Goal: Information Seeking & Learning: Learn about a topic

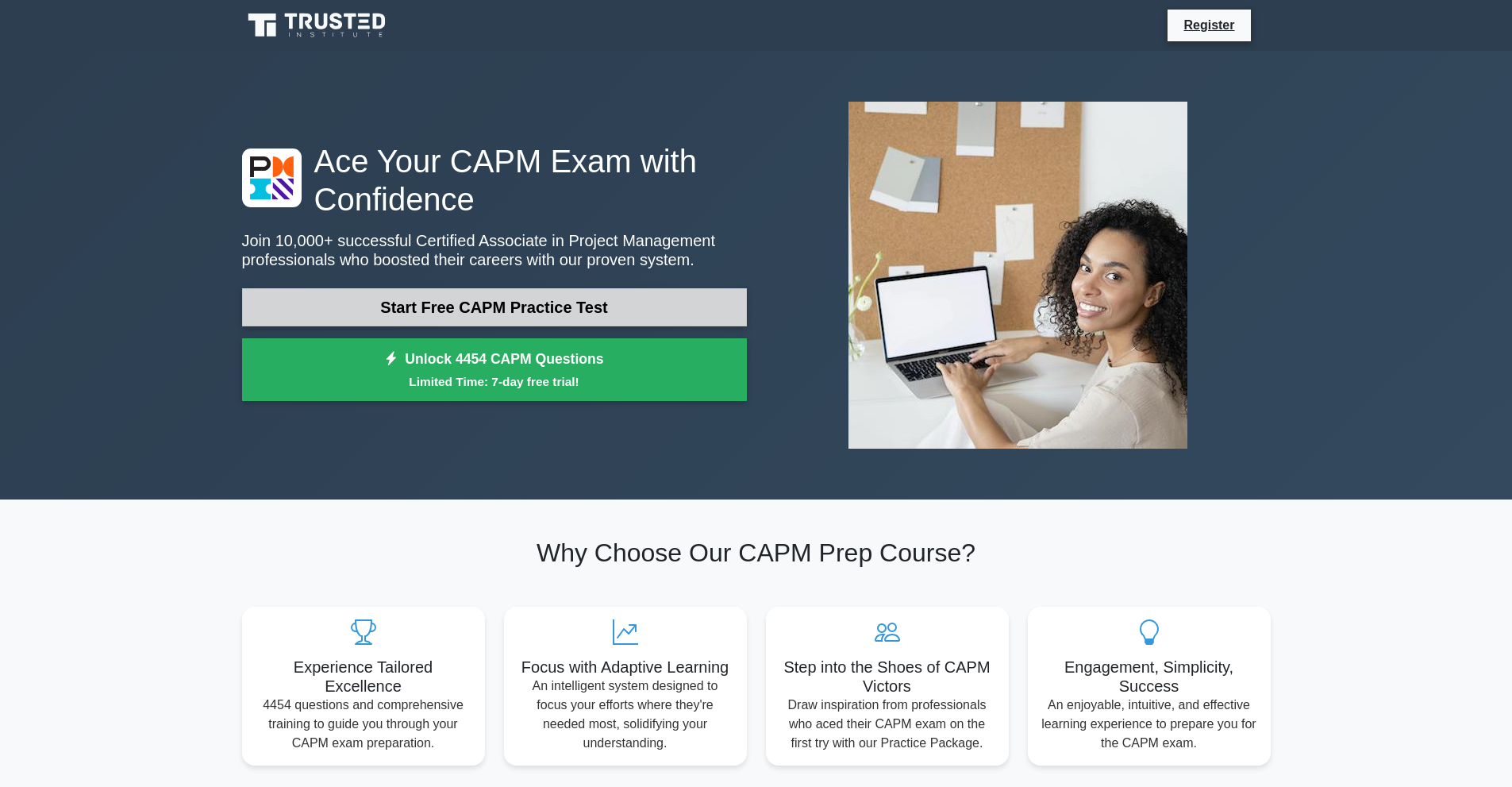
click at [460, 319] on link "Start Free CAPM Practice Test" at bounding box center [494, 307] width 505 height 38
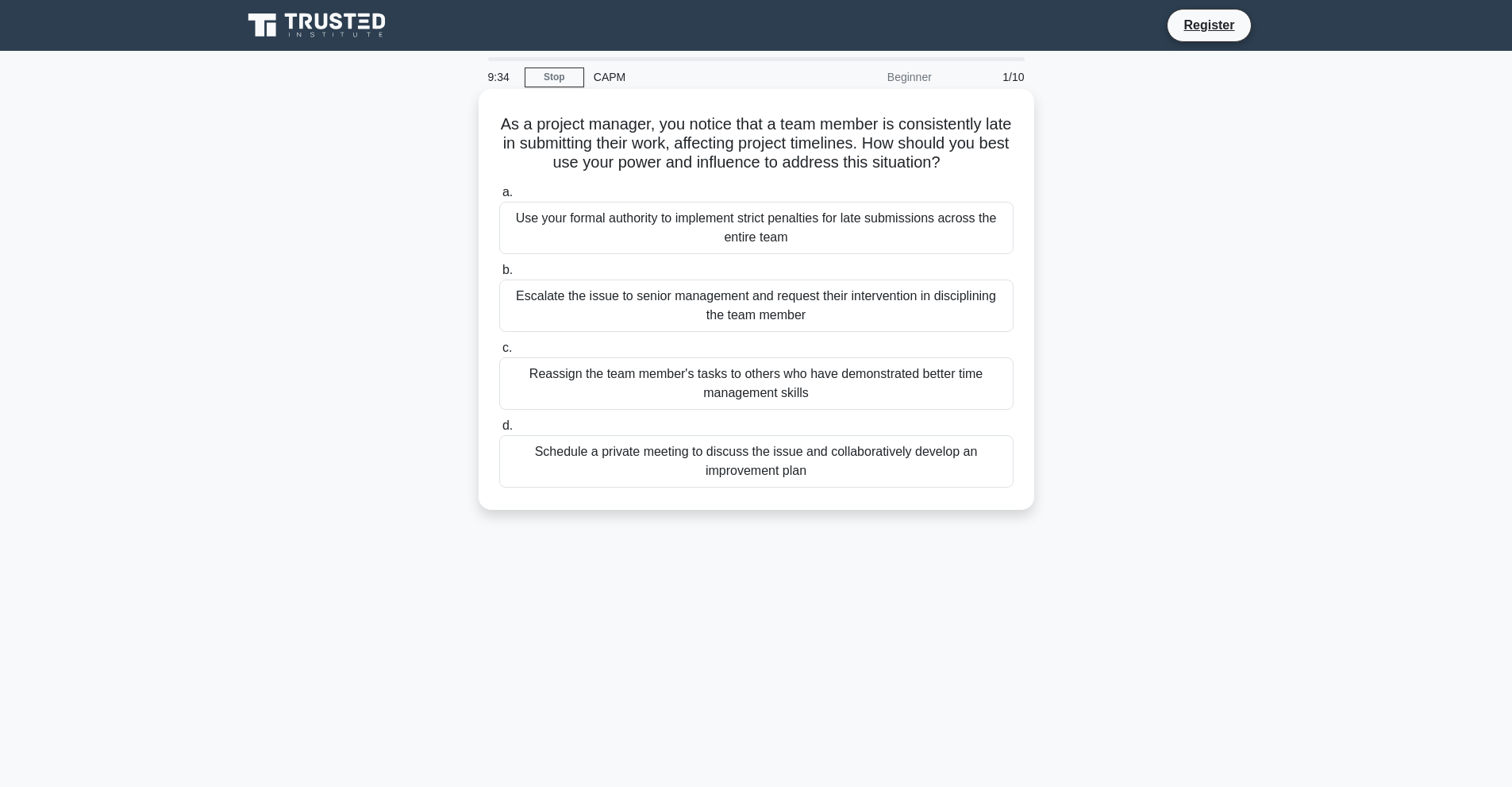
click at [658, 468] on div "Schedule a private meeting to discuss the issue and collaboratively develop an …" at bounding box center [756, 461] width 515 height 52
click at [499, 431] on input "d. Schedule a private meeting to discuss the issue and collaboratively develop …" at bounding box center [499, 425] width 0 height 11
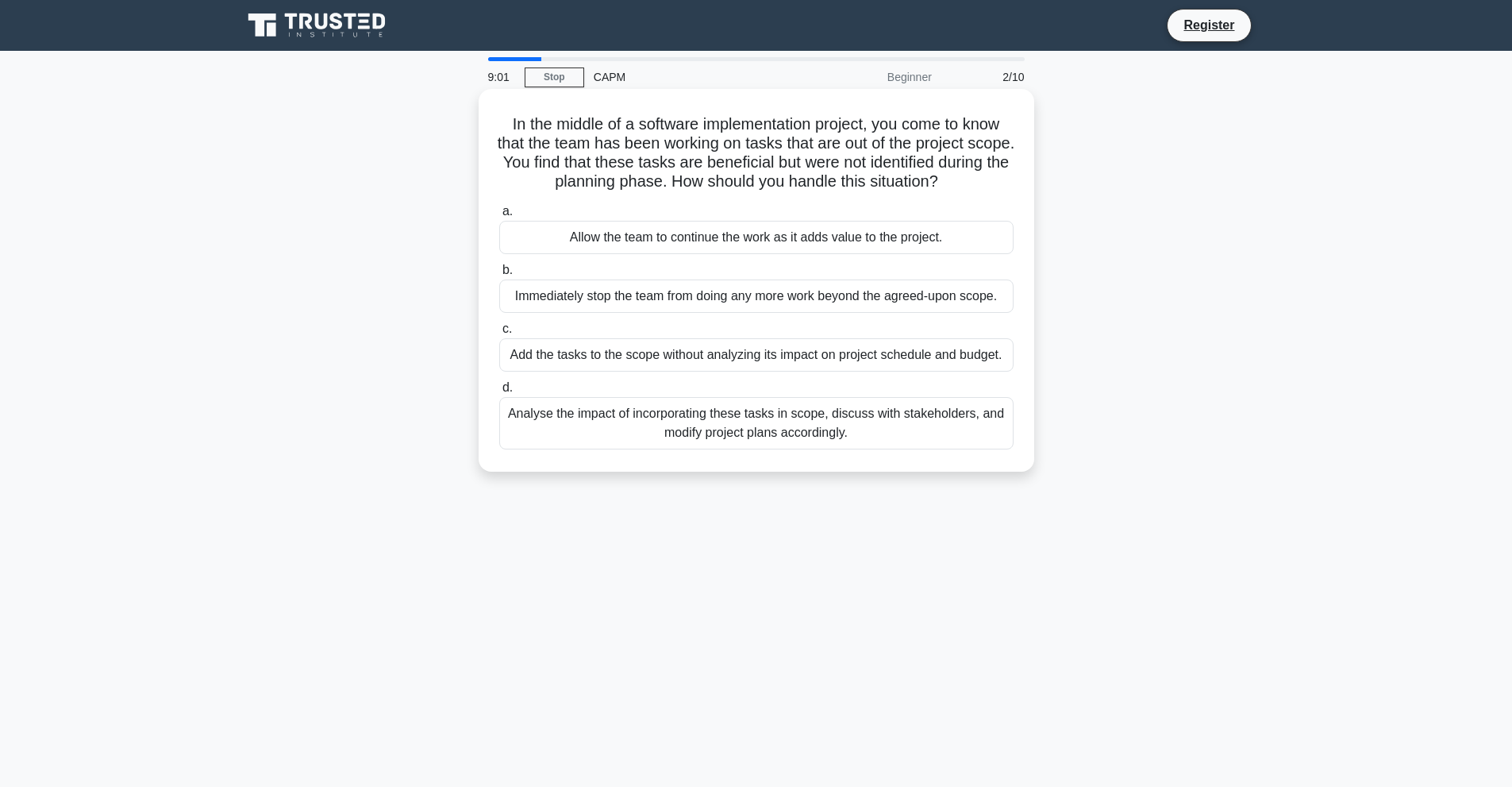
click at [819, 432] on div "Analyse the impact of incorporating these tasks in scope, discuss with stakehol…" at bounding box center [756, 423] width 515 height 52
click at [499, 393] on input "d. Analyse the impact of incorporating these tasks in scope, discuss with stake…" at bounding box center [499, 388] width 0 height 11
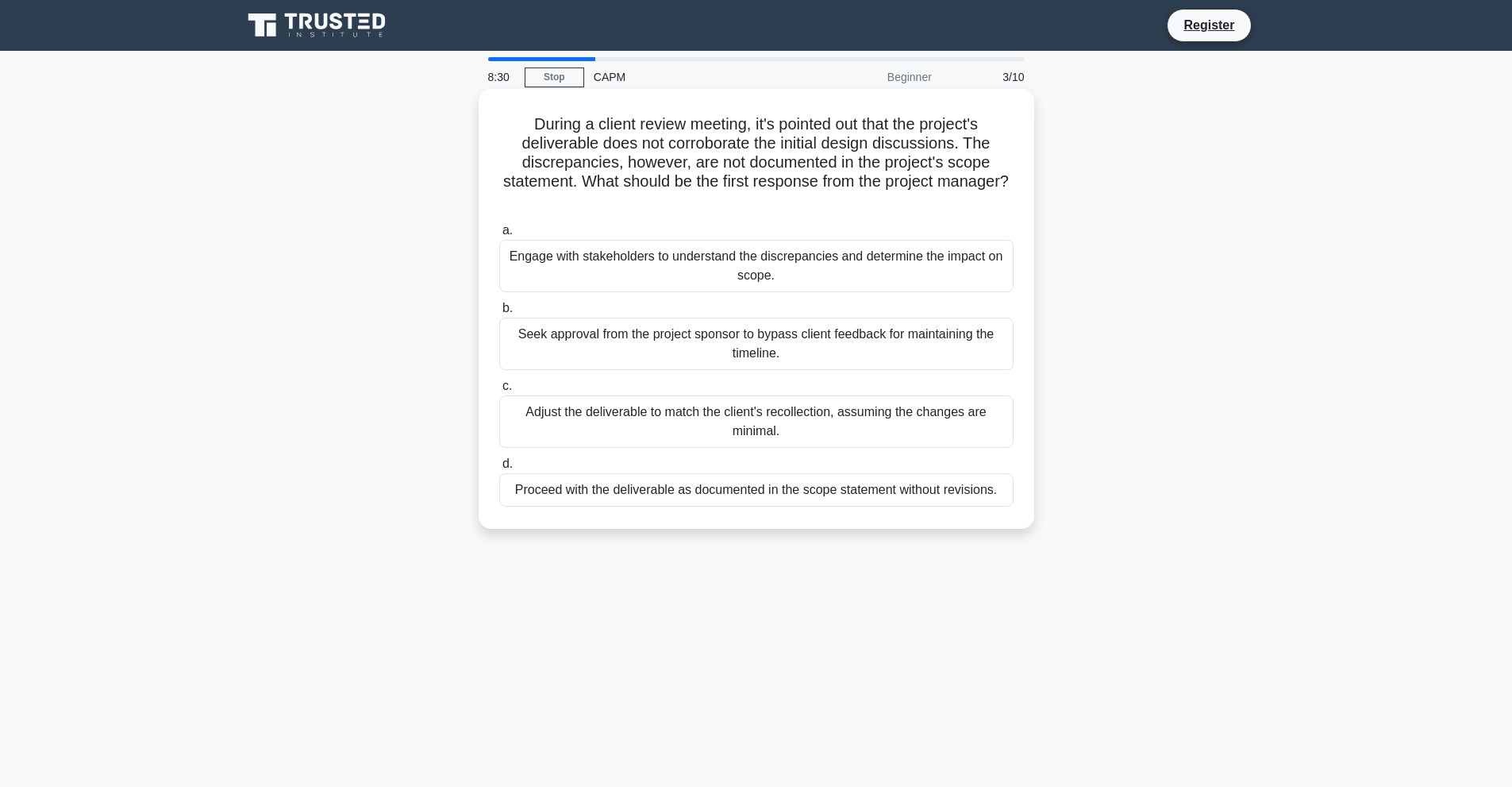
click at [793, 270] on div "Engage with stakeholders to understand the discrepancies and determine the impa…" at bounding box center [756, 266] width 515 height 52
click at [499, 236] on input "a. Engage with stakeholders to understand the discrepancies and determine the i…" at bounding box center [499, 230] width 0 height 11
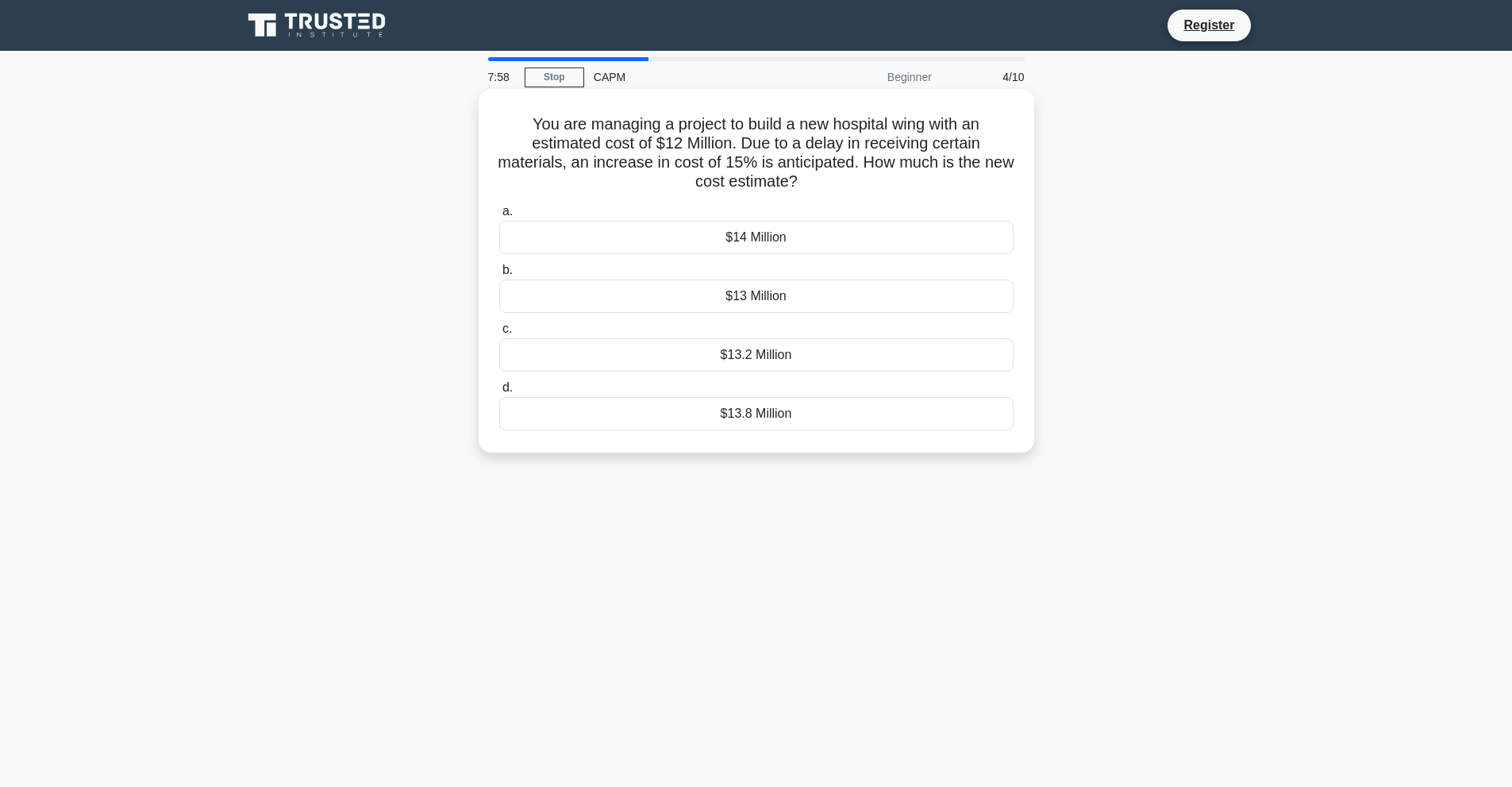
click at [739, 351] on div "$13.2 Million" at bounding box center [756, 354] width 515 height 34
click at [499, 334] on input "c. $13.2 Million" at bounding box center [499, 329] width 0 height 11
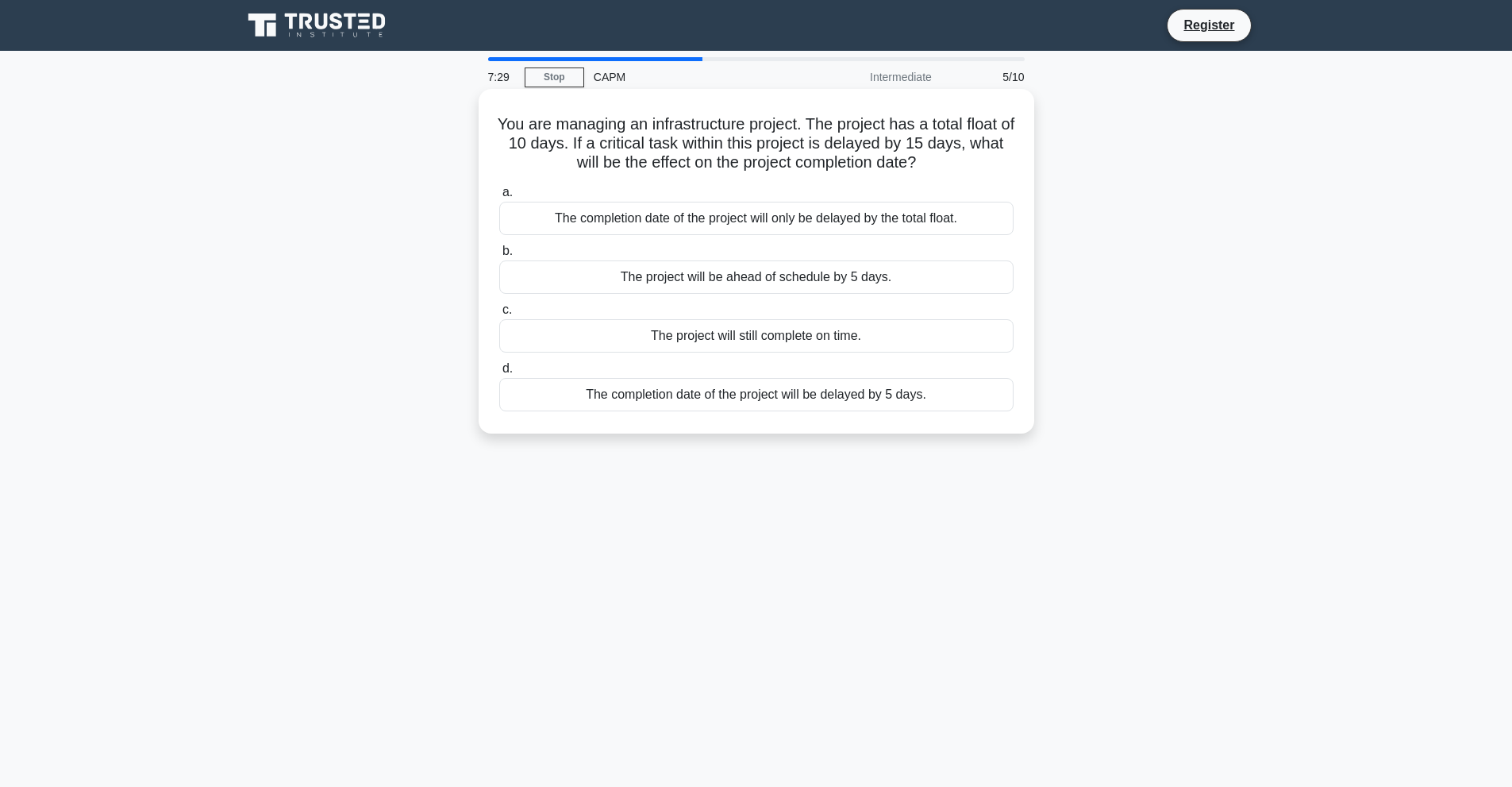
click at [693, 343] on div "The project will still complete on time." at bounding box center [756, 336] width 515 height 34
click at [499, 316] on input "c. The project will still complete on time." at bounding box center [499, 310] width 0 height 11
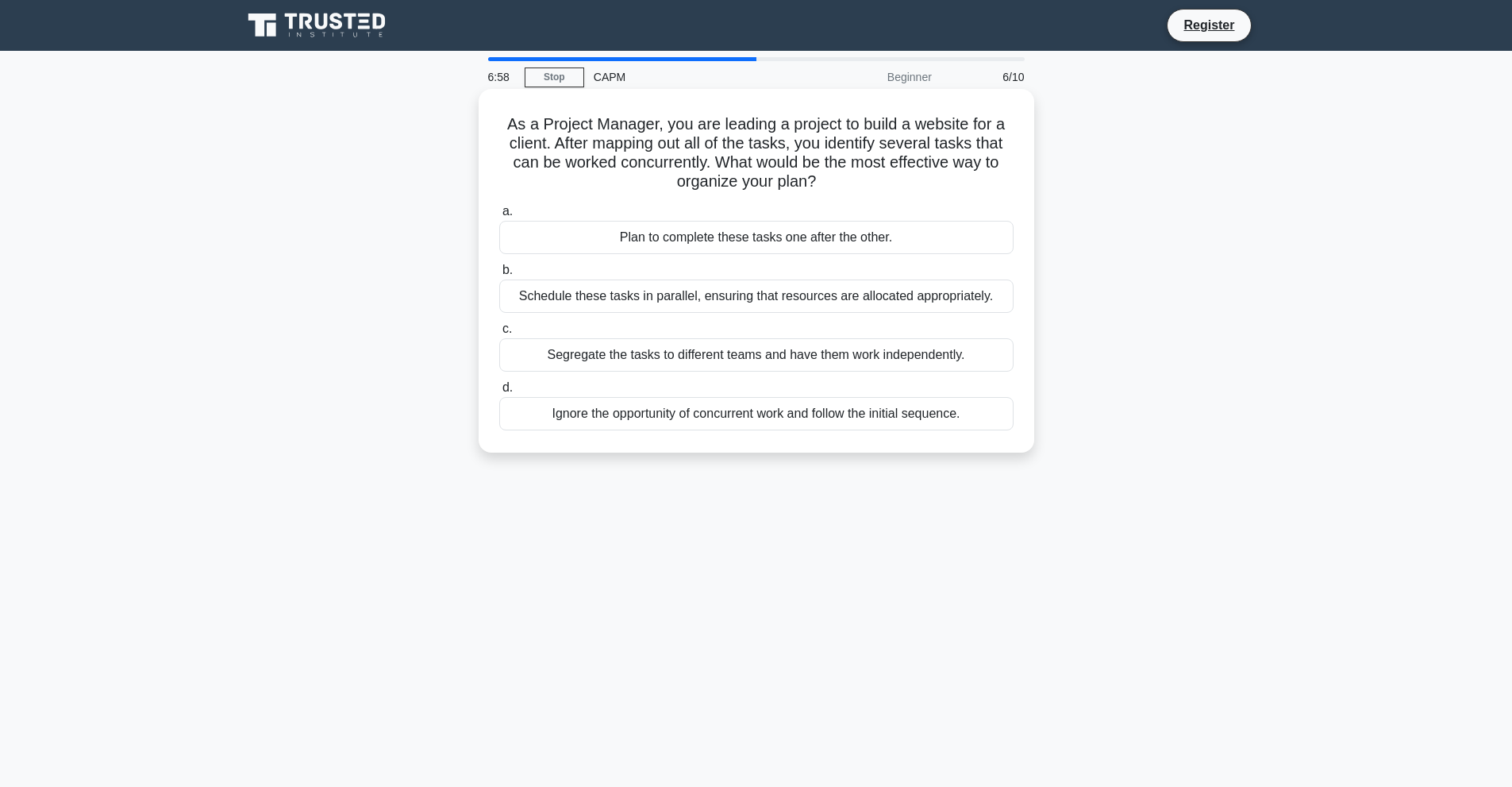
click at [781, 305] on div "Schedule these tasks in parallel, ensuring that resources are allocated appropr…" at bounding box center [756, 295] width 515 height 34
click at [499, 275] on input "b. Schedule these tasks in parallel, ensuring that resources are allocated appr…" at bounding box center [499, 270] width 0 height 11
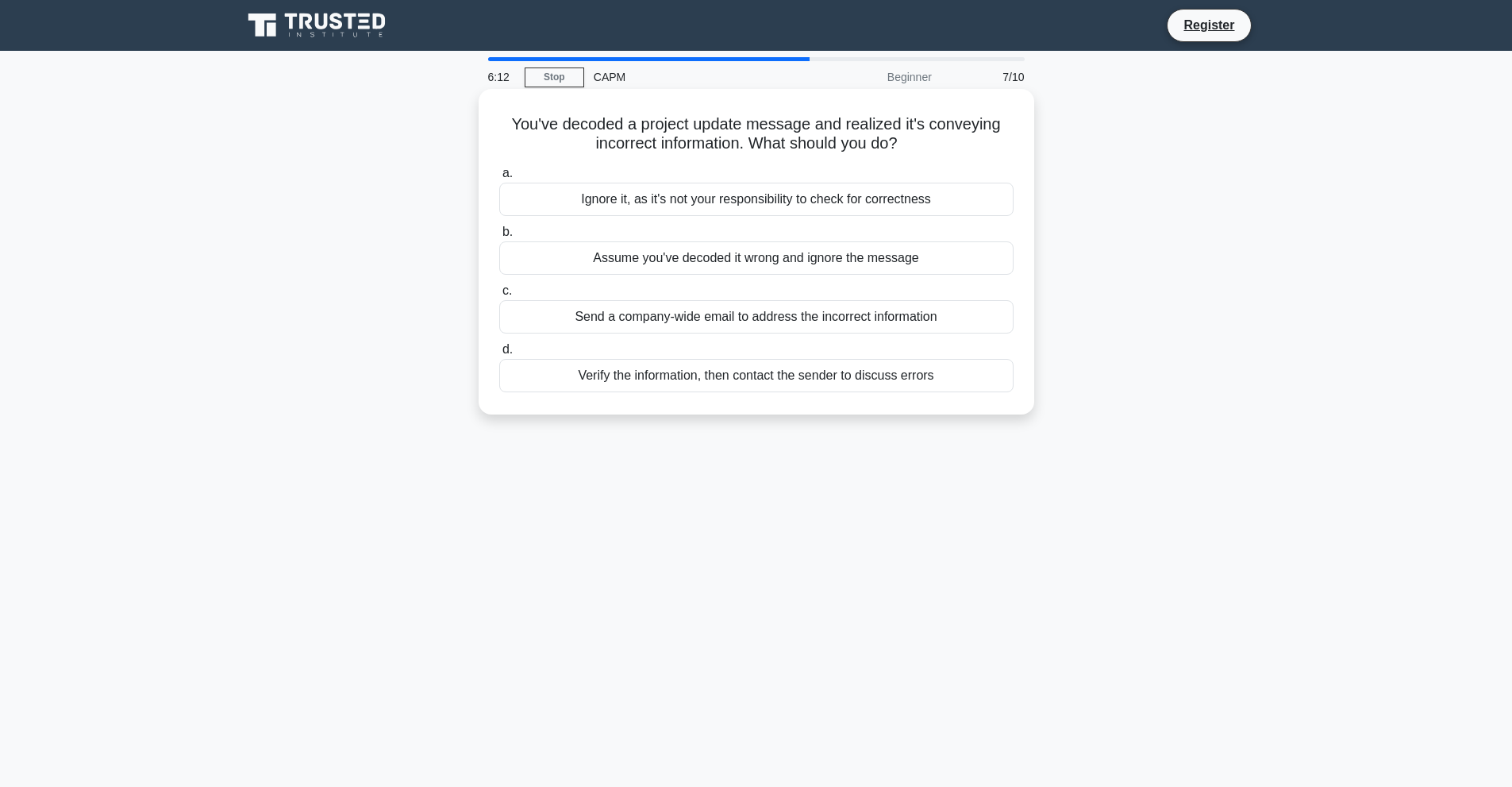
click at [718, 331] on div "Send a company-wide email to address the incorrect information" at bounding box center [756, 317] width 515 height 34
click at [499, 296] on input "c. Send a company-wide email to address the incorrect information" at bounding box center [499, 291] width 0 height 11
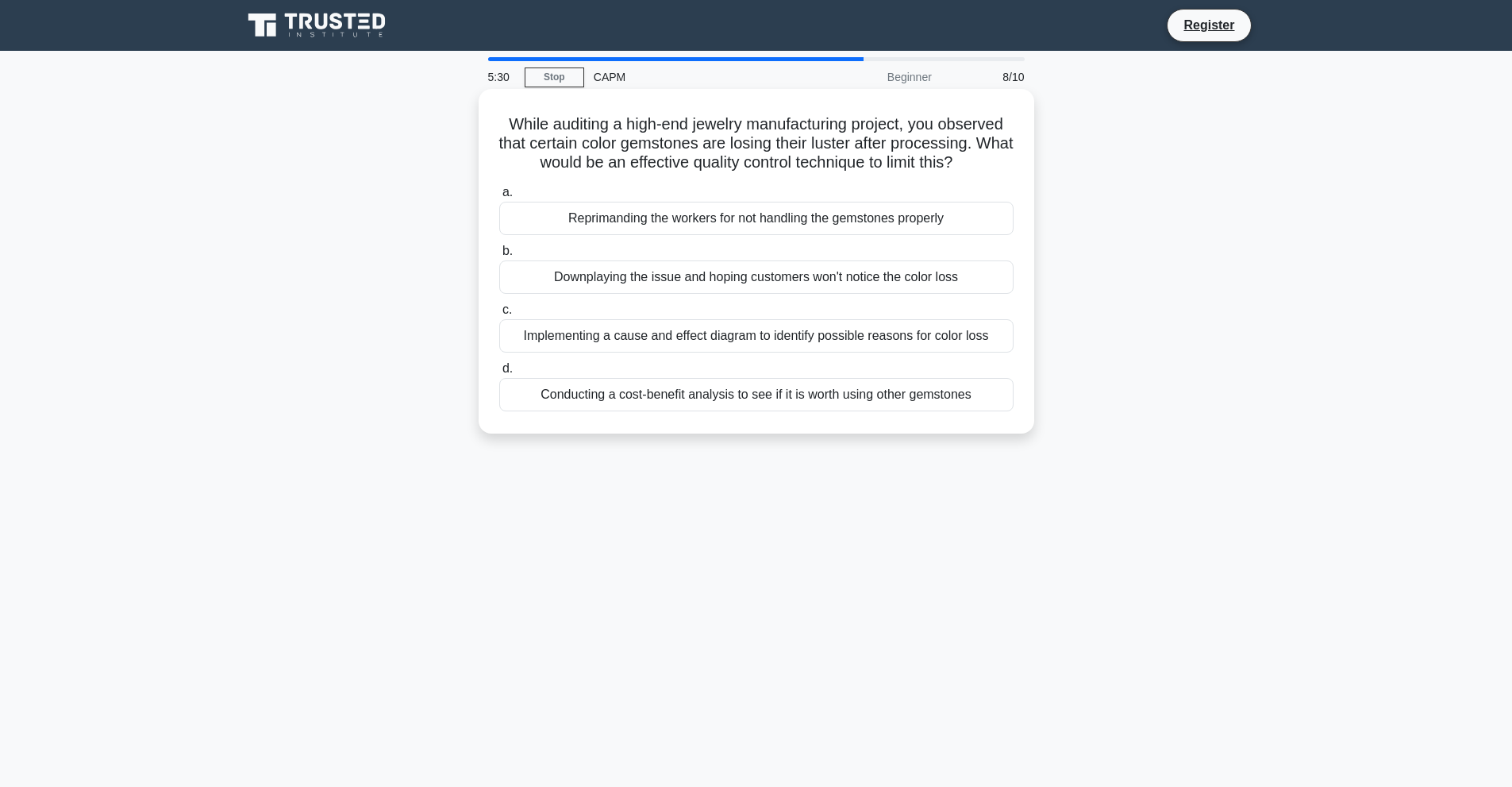
click at [632, 234] on div "Reprimanding the workers for not handling the gemstones properly" at bounding box center [756, 218] width 515 height 34
click at [499, 197] on input "a. Reprimanding the workers for not handling the gemstones properly" at bounding box center [499, 192] width 0 height 11
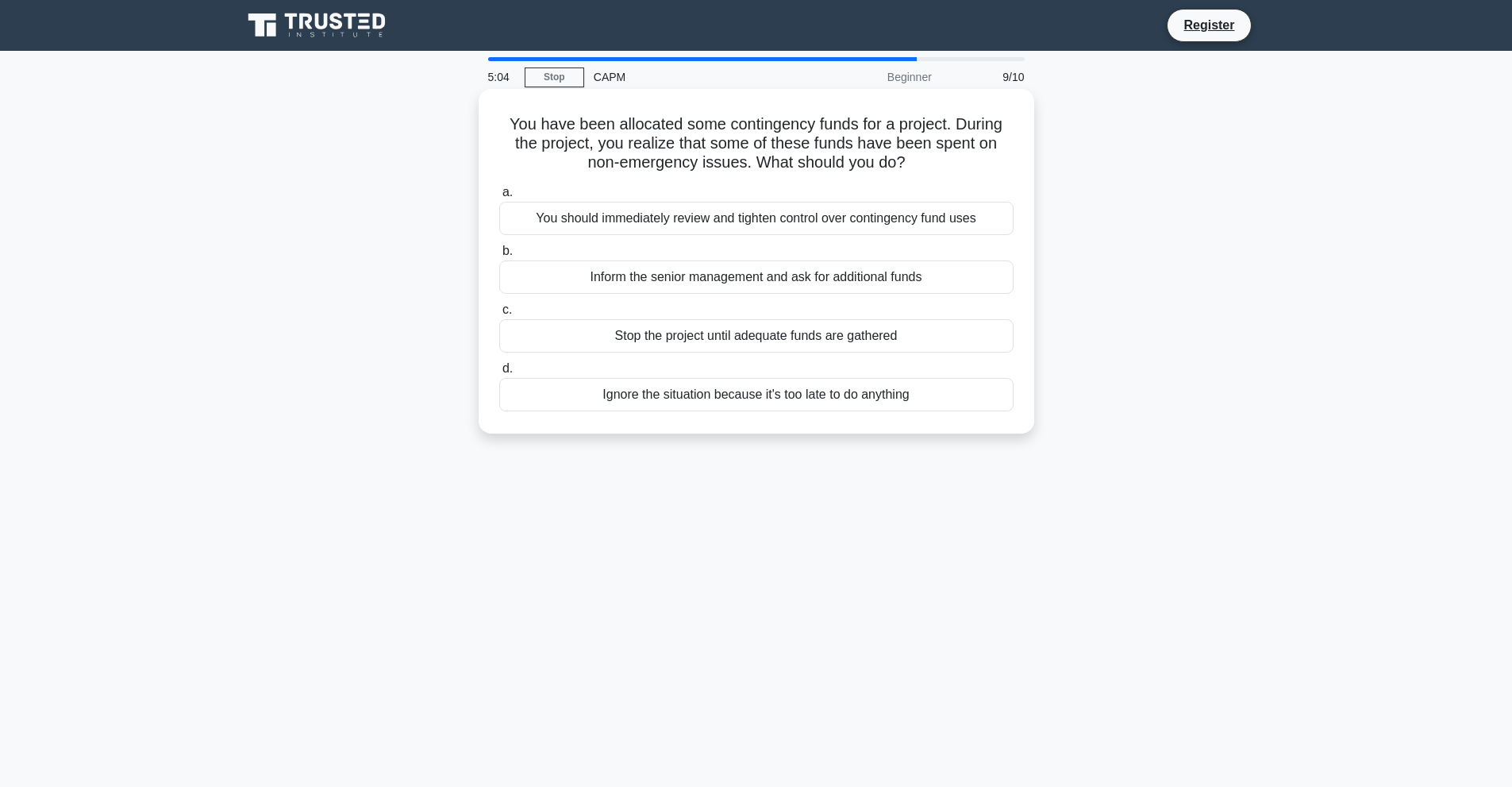
click at [775, 216] on div "You should immediately review and tighten control over contingency fund uses" at bounding box center [756, 218] width 515 height 34
click at [499, 197] on input "a. You should immediately review and tighten control over contingency fund uses" at bounding box center [499, 192] width 0 height 11
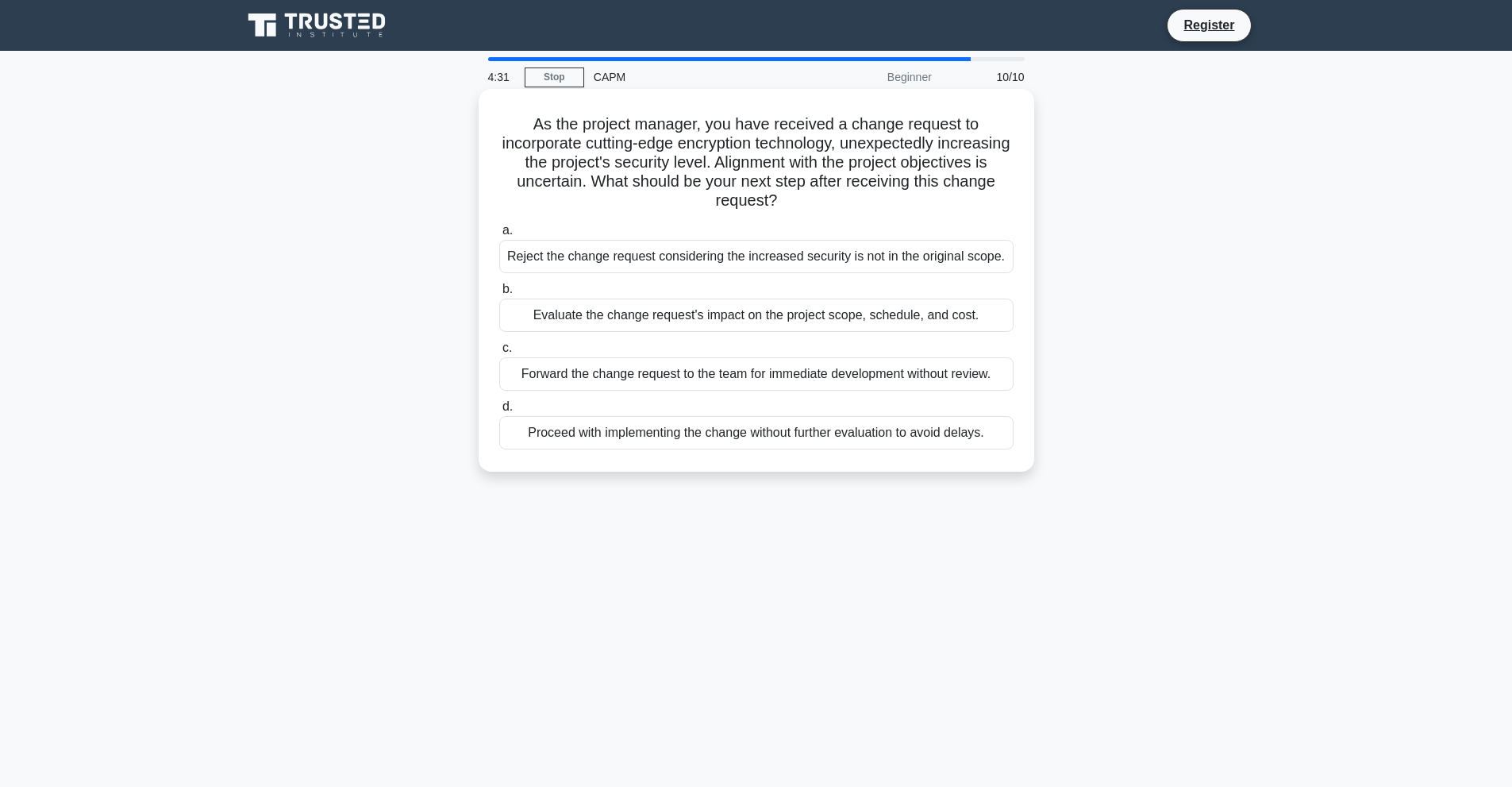
click at [792, 320] on div "Evaluate the change request's impact on the project scope, schedule, and cost." at bounding box center [756, 315] width 515 height 34
click at [499, 294] on input "b. Evaluate the change request's impact on the project scope, schedule, and cos…" at bounding box center [499, 289] width 0 height 11
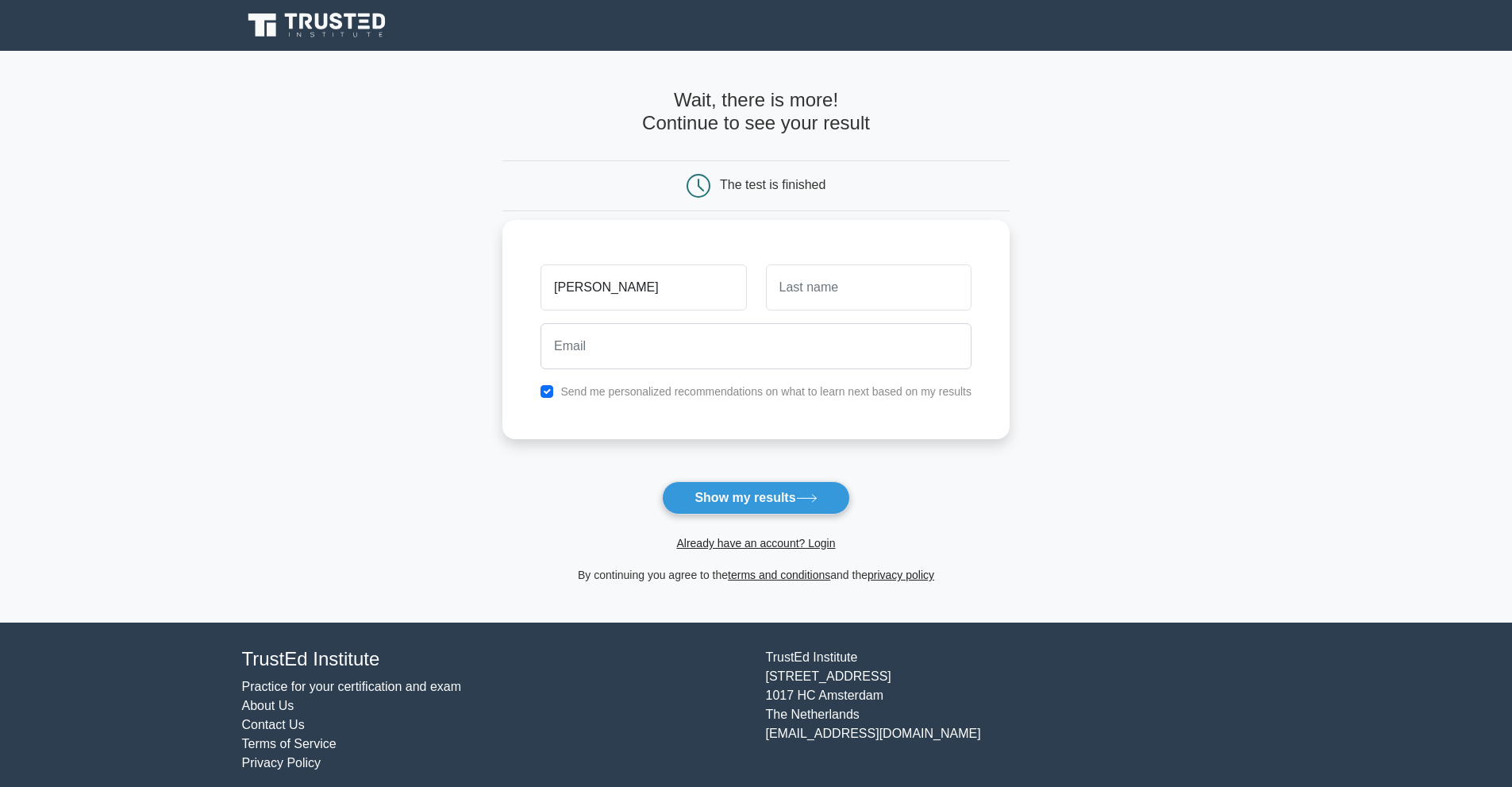
type input "abdullah"
click at [806, 306] on input "text" at bounding box center [869, 288] width 206 height 46
type input "gabal"
click at [800, 339] on input "email" at bounding box center [756, 346] width 431 height 46
type input "abdulllahgaballl@gmail.com"
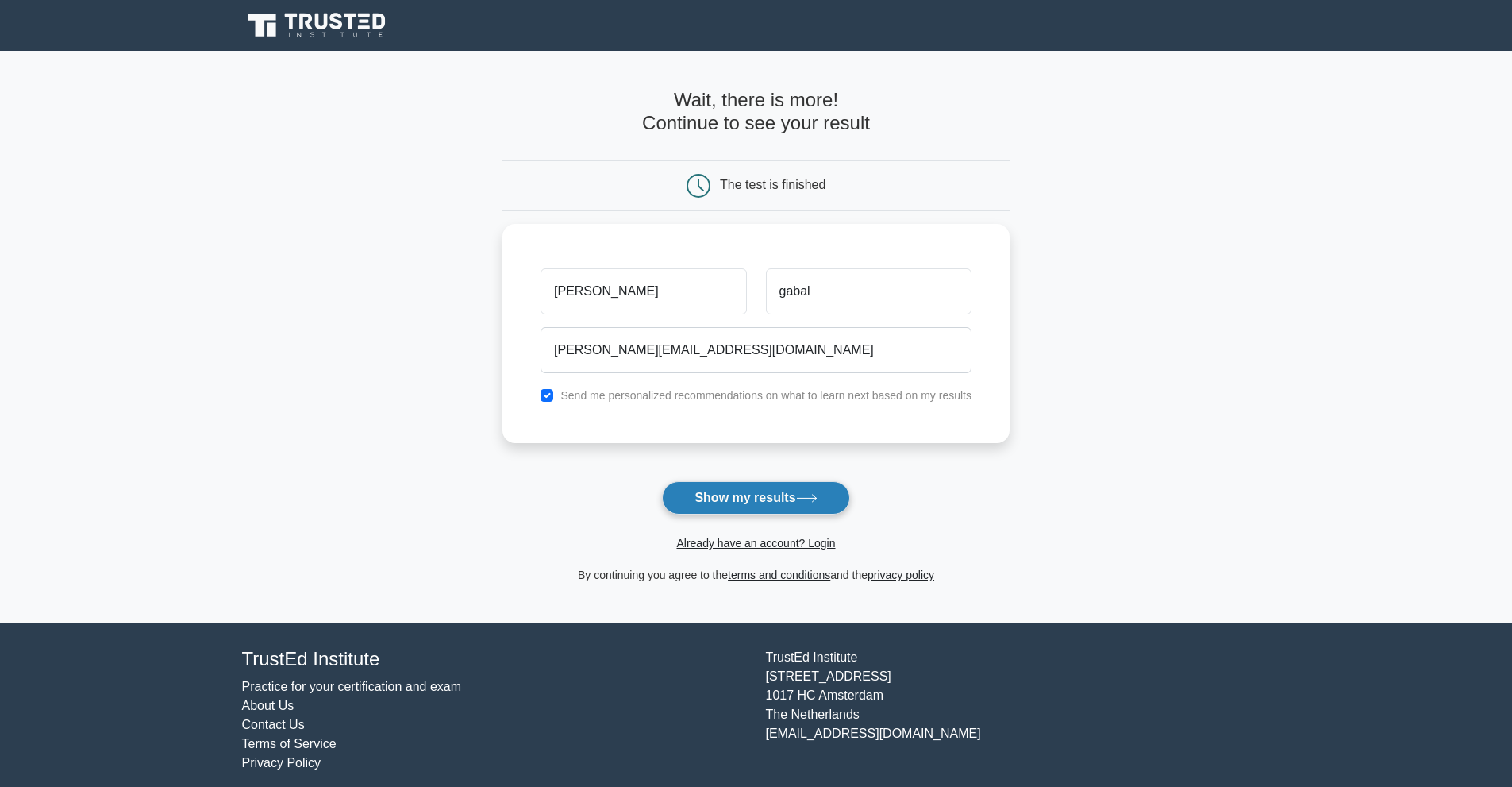
click at [760, 493] on button "Show my results" at bounding box center [755, 497] width 188 height 34
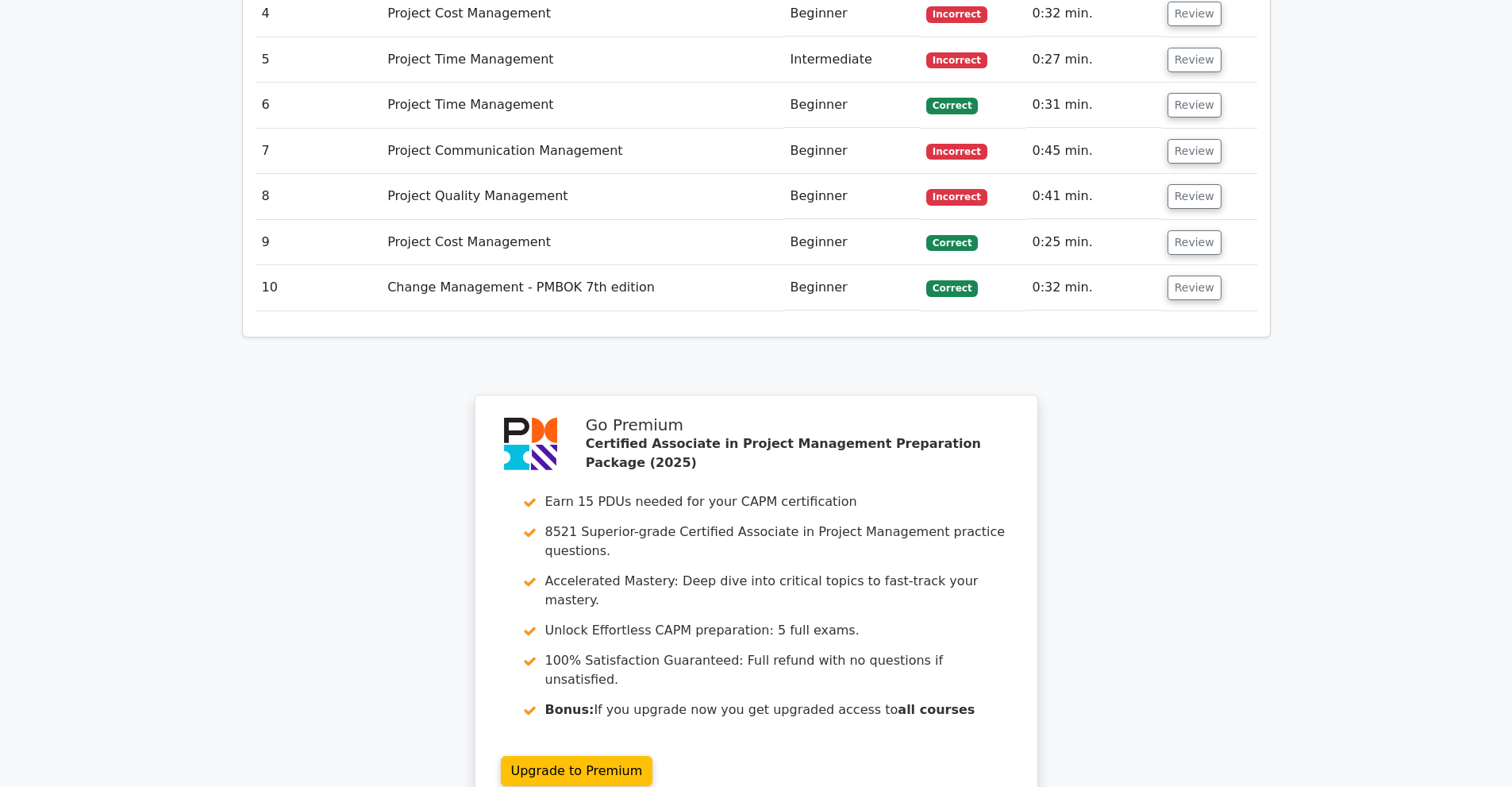
scroll to position [2717, 0]
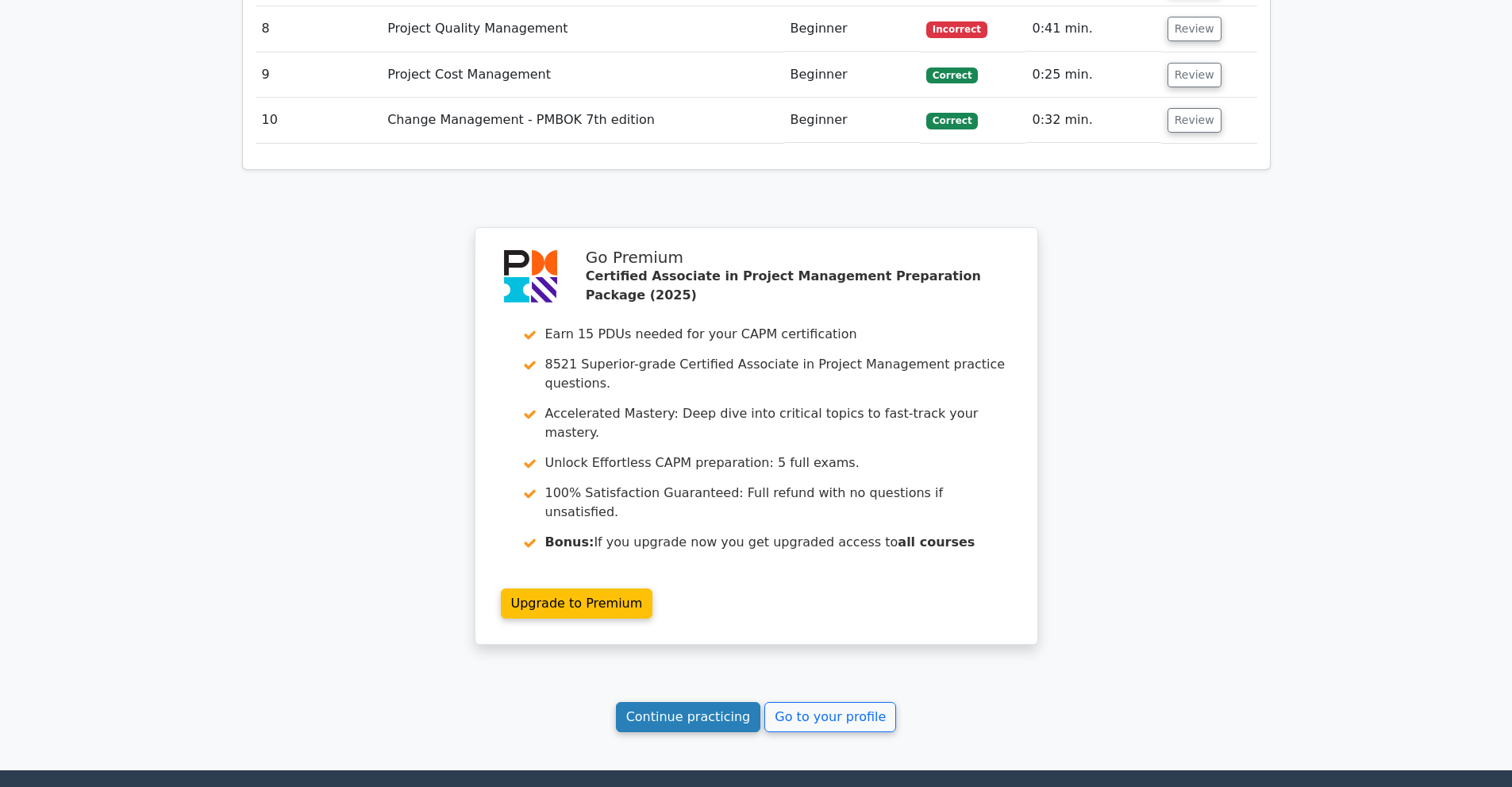
click at [687, 701] on link "Continue practicing" at bounding box center [688, 716] width 145 height 30
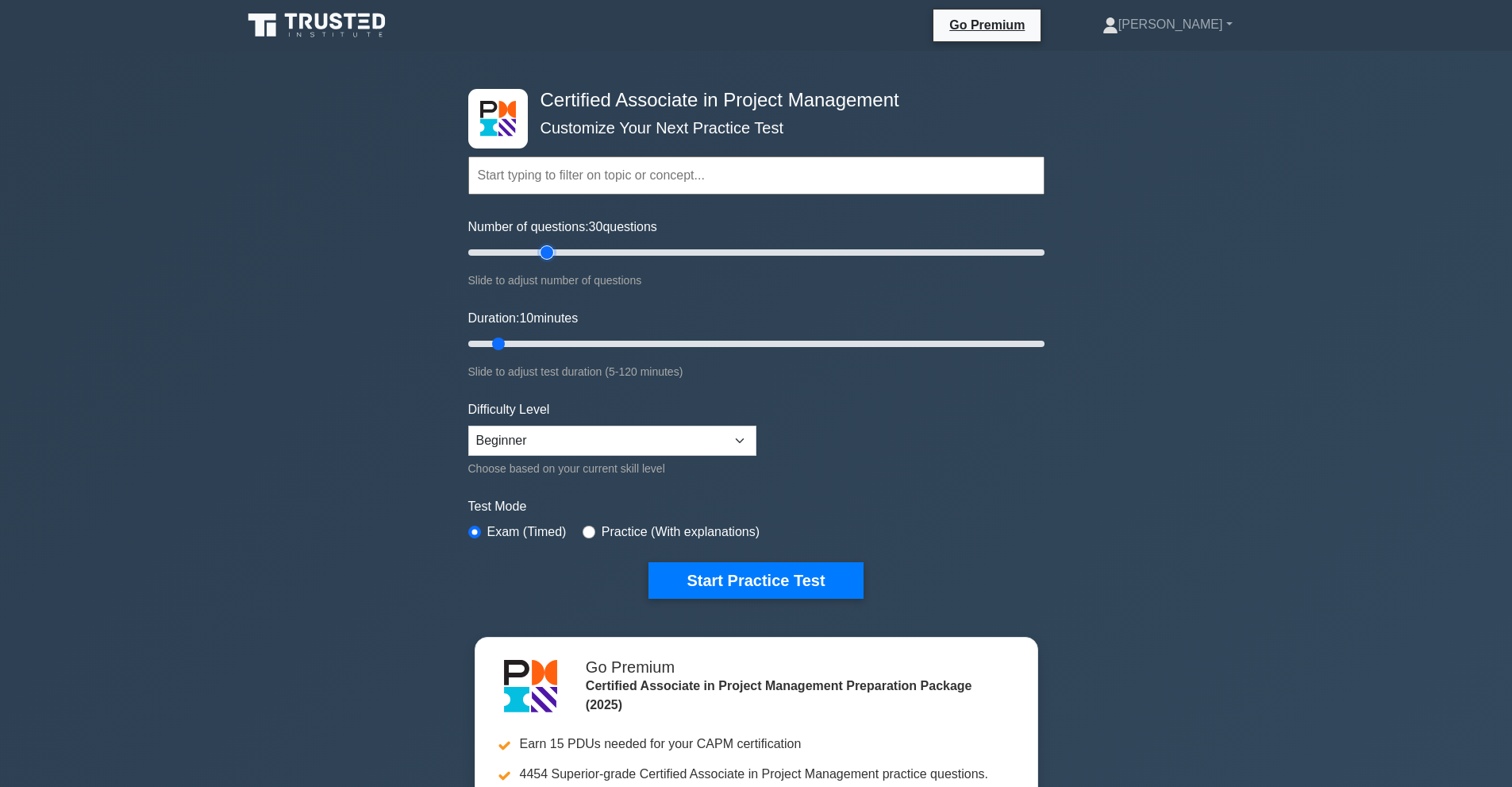
drag, startPoint x: 491, startPoint y: 256, endPoint x: 544, endPoint y: 329, distance: 90.2
type input "30"
click at [544, 262] on input "Number of questions: 30 questions" at bounding box center [756, 252] width 576 height 19
click at [599, 449] on select "Beginner Intermediate Expert" at bounding box center [612, 440] width 288 height 30
select select "intermediate"
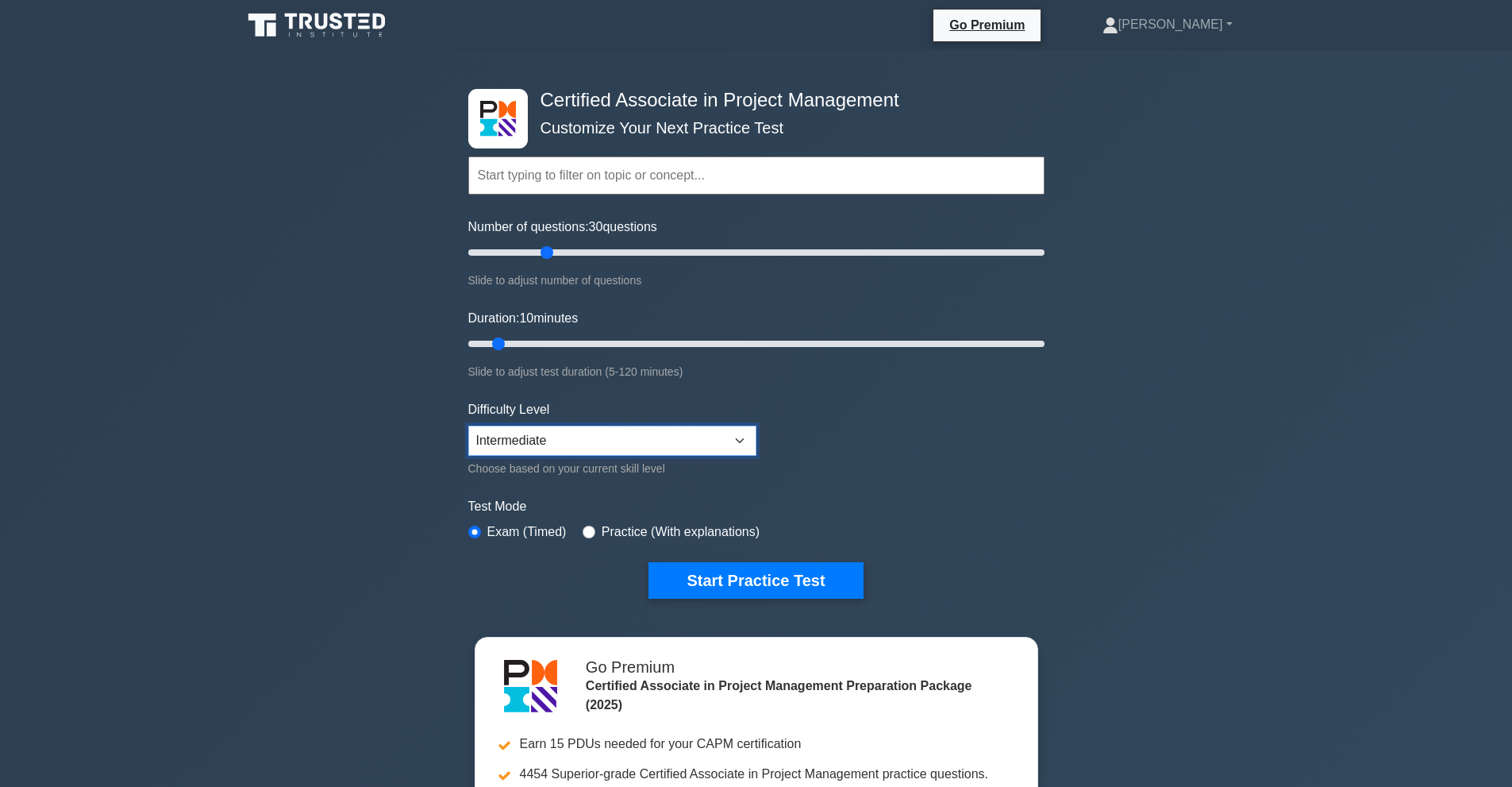
click at [468, 425] on select "Beginner Intermediate Expert" at bounding box center [612, 440] width 288 height 30
click at [696, 564] on button "Start Practice Test" at bounding box center [755, 580] width 214 height 37
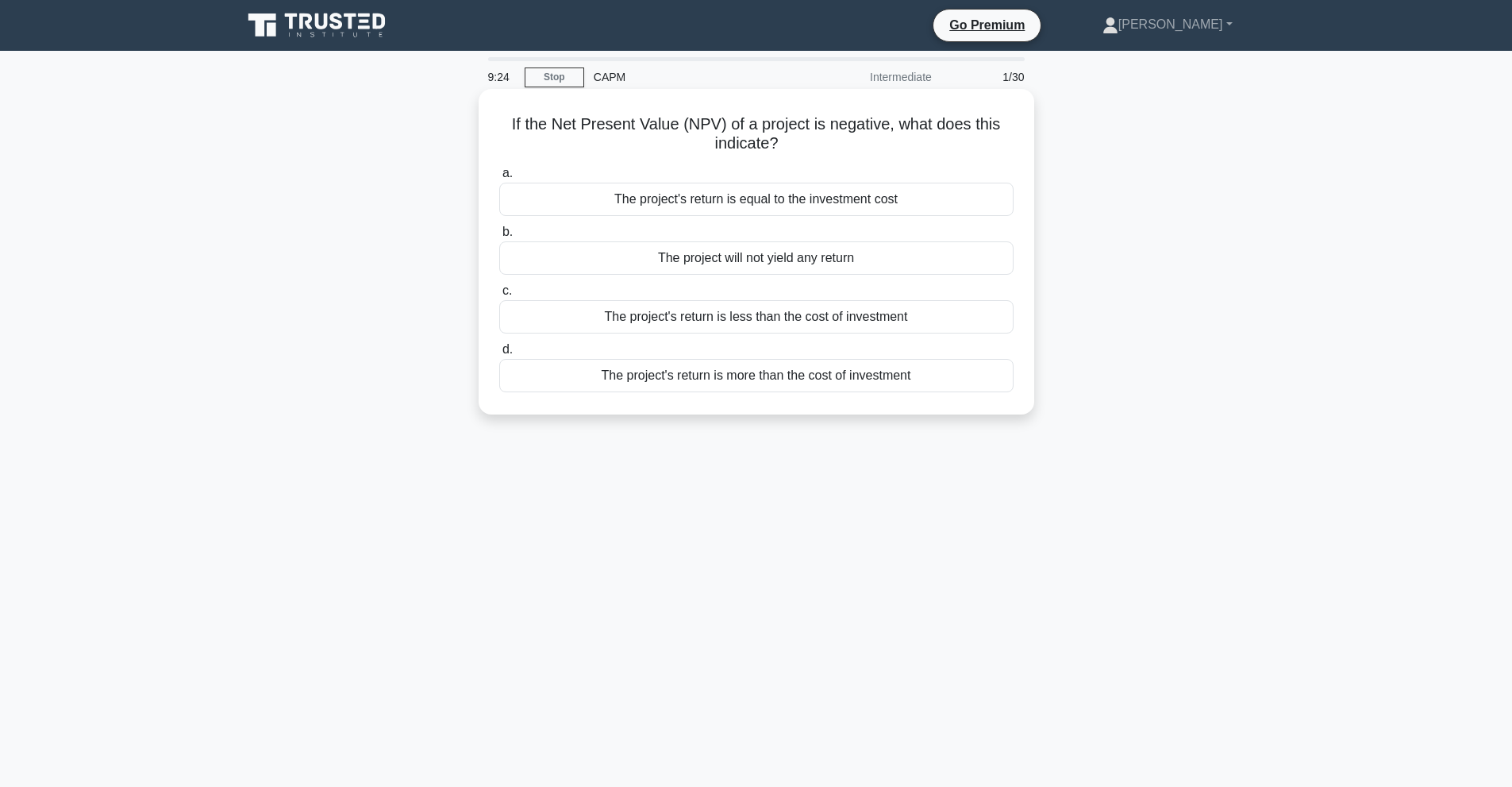
click at [800, 315] on div "The project's return is less than the cost of investment" at bounding box center [756, 317] width 515 height 34
click at [499, 296] on input "c. The project's return is less than the cost of investment" at bounding box center [499, 291] width 0 height 11
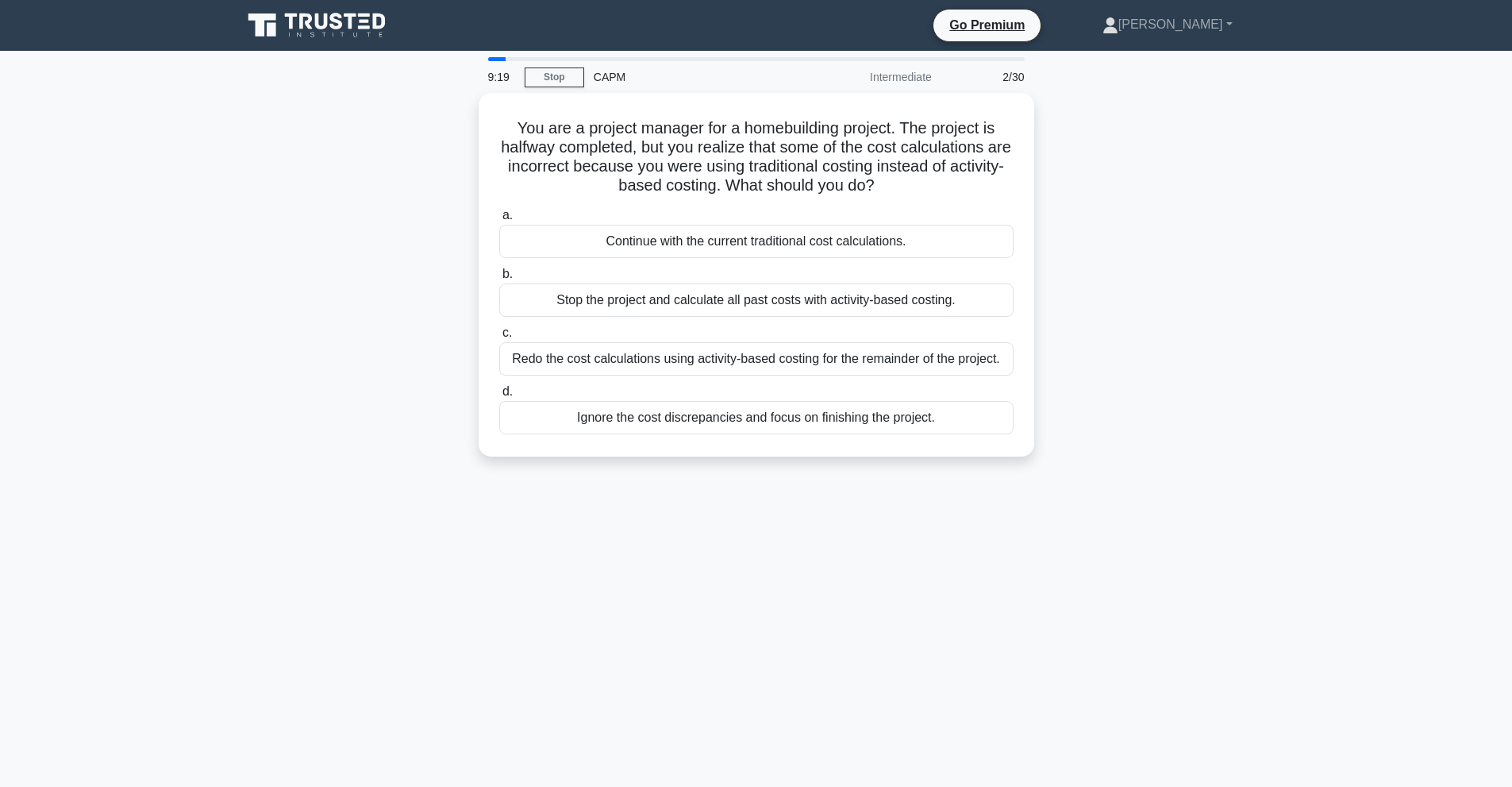
click at [488, 62] on div "9:19" at bounding box center [501, 77] width 46 height 32
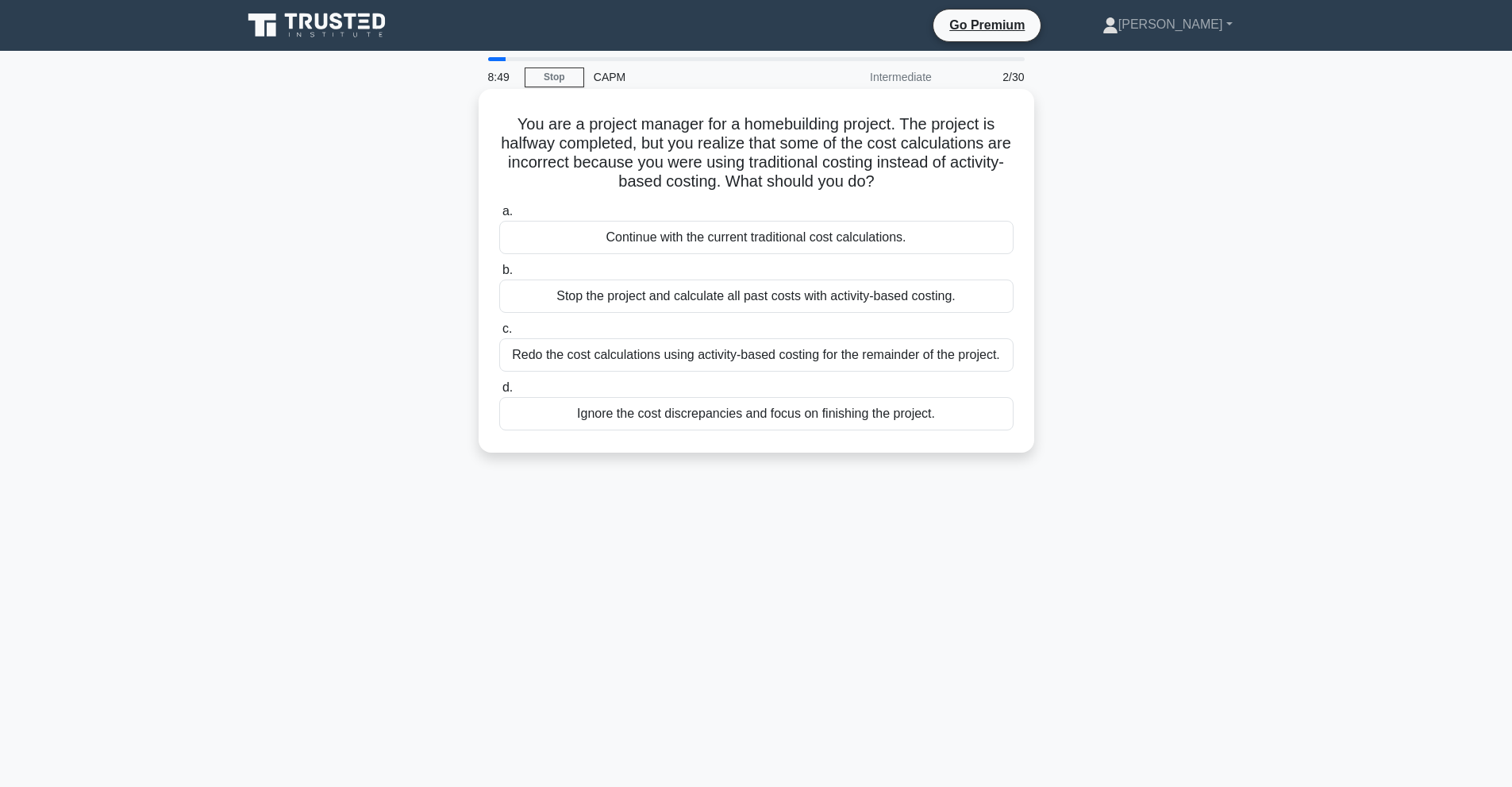
click at [777, 360] on div "Redo the cost calculations using activity-based costing for the remainder of th…" at bounding box center [756, 354] width 515 height 34
click at [499, 334] on input "c. Redo the cost calculations using activity-based costing for the remainder of…" at bounding box center [499, 329] width 0 height 11
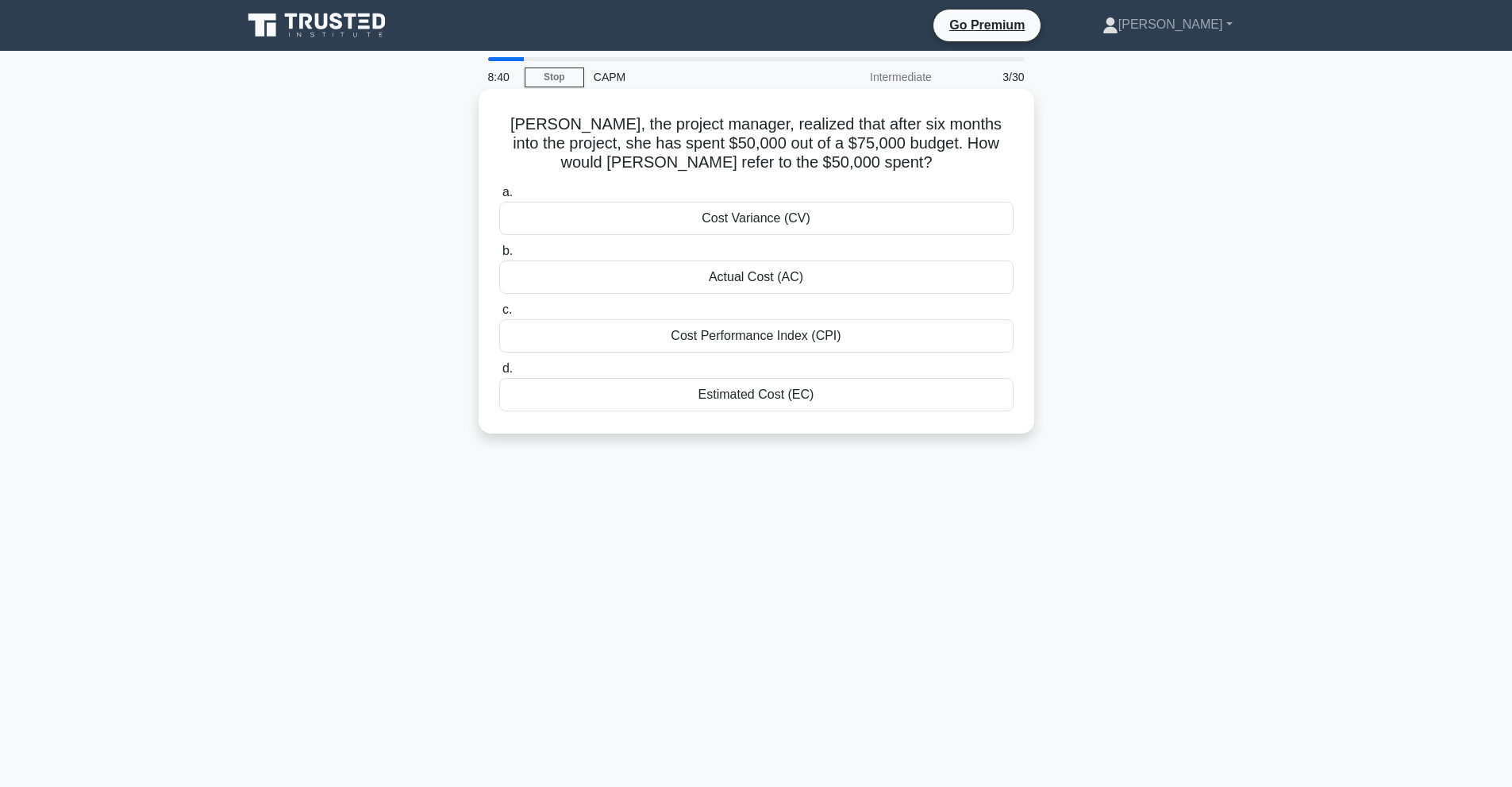
click at [724, 156] on h5 "Linda, the project manager, realized that after six months into the project, sh…" at bounding box center [756, 143] width 517 height 59
click at [764, 343] on div "Cost Performance Index (CPI)" at bounding box center [756, 336] width 515 height 34
click at [499, 316] on input "c. Cost Performance Index (CPI)" at bounding box center [499, 310] width 0 height 11
click at [769, 283] on div "The new total float is 8 days" at bounding box center [756, 277] width 515 height 34
click at [499, 256] on input "b. The new total float is 8 days" at bounding box center [499, 251] width 0 height 11
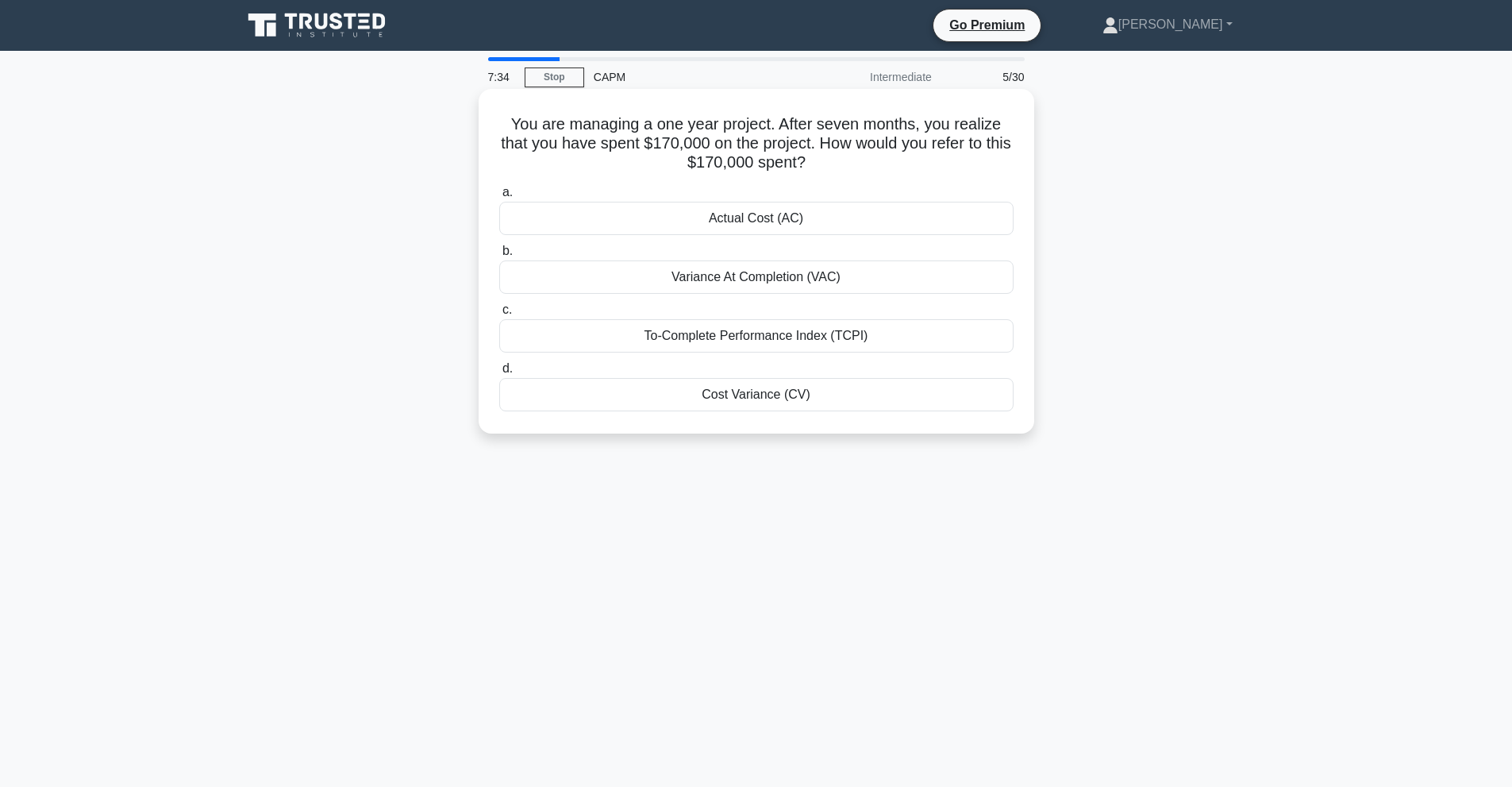
click at [798, 283] on div "Variance At Completion (VAC)" at bounding box center [756, 277] width 515 height 34
click at [499, 256] on input "b. Variance At Completion (VAC)" at bounding box center [499, 251] width 0 height 11
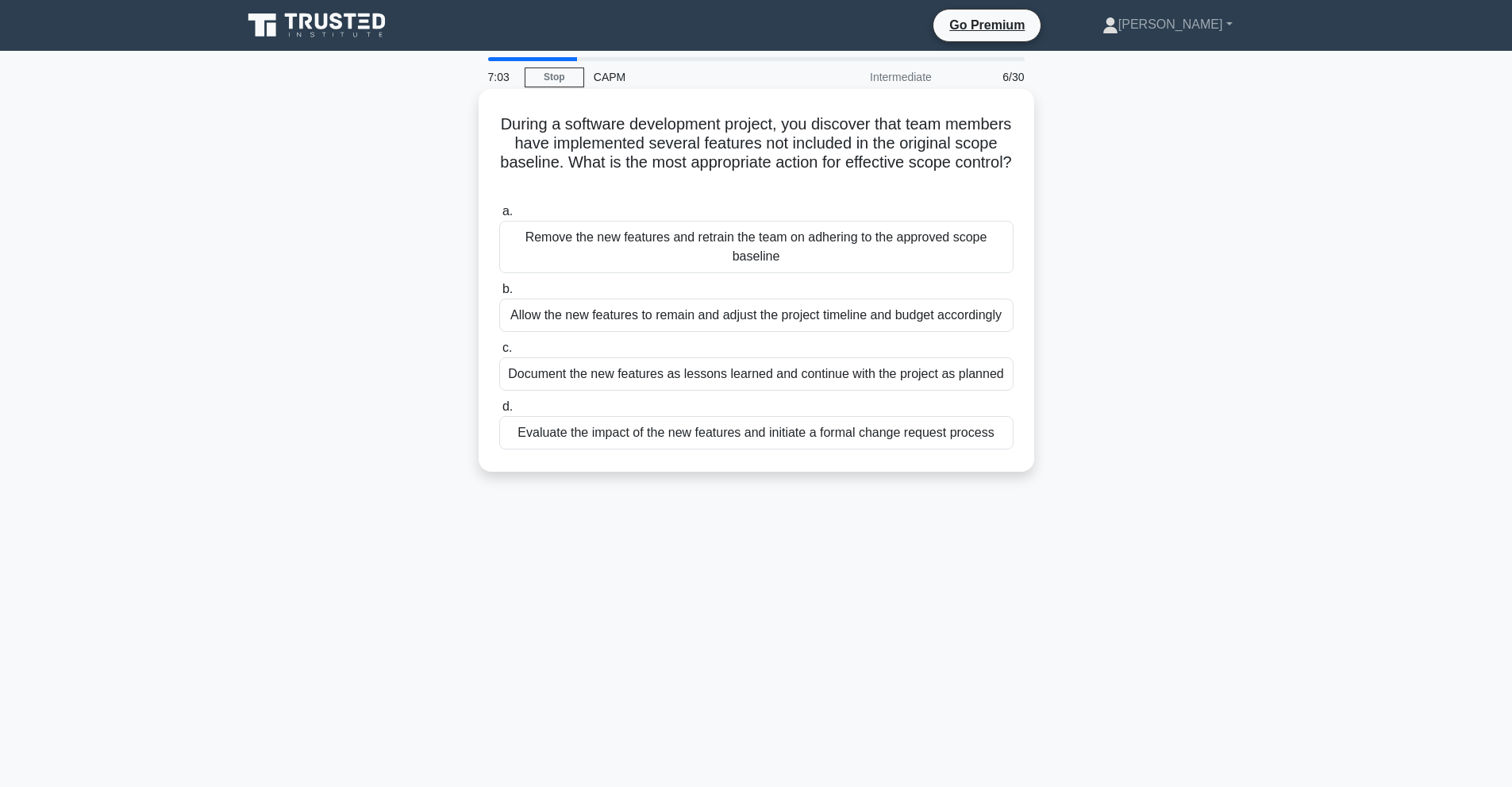
click at [904, 238] on div "Remove the new features and retrain the team on adhering to the approved scope …" at bounding box center [756, 246] width 515 height 52
click at [499, 216] on input "a. Remove the new features and retrain the team on adhering to the approved sco…" at bounding box center [499, 212] width 0 height 11
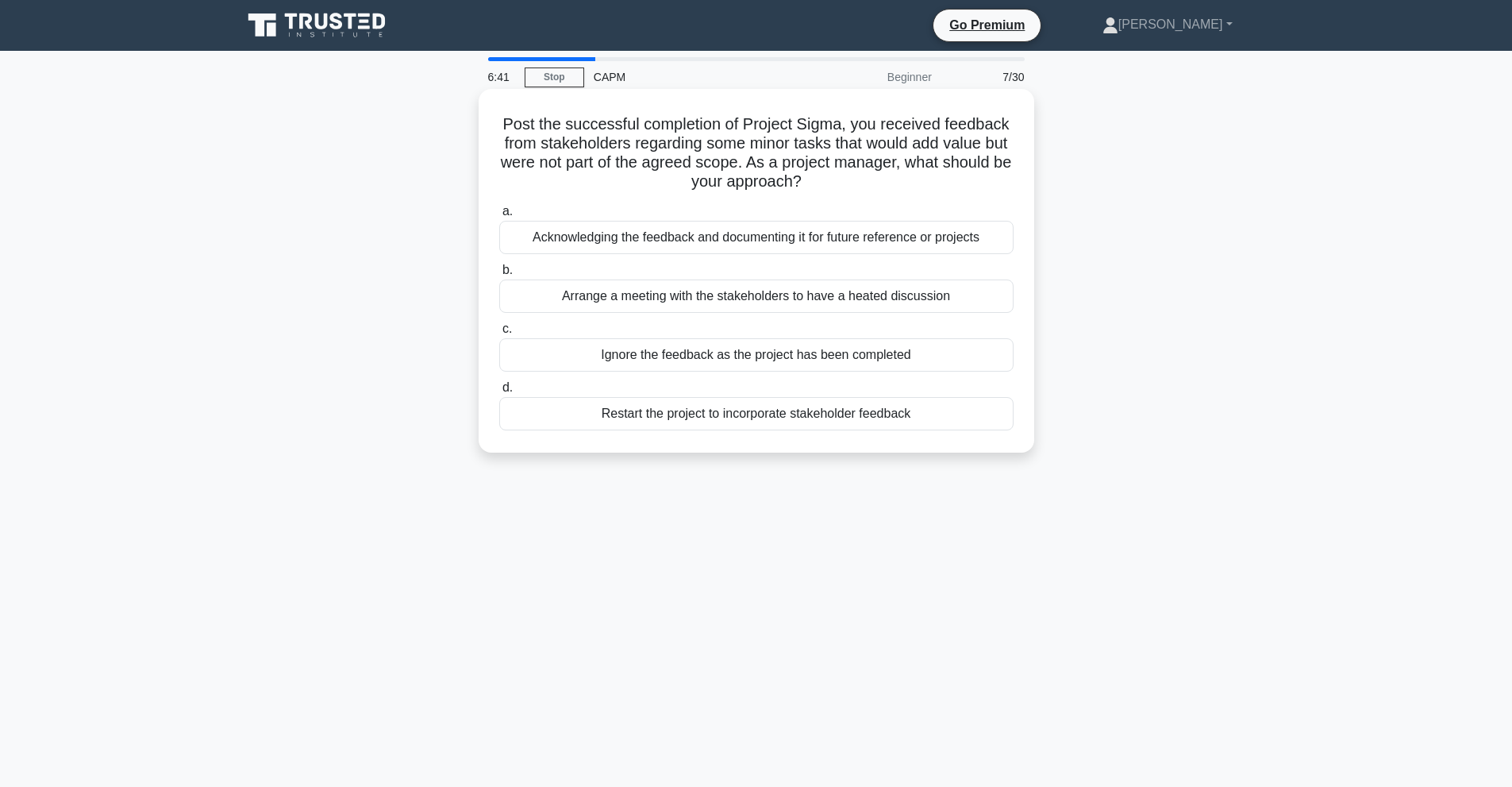
click at [696, 308] on div "Arrange a meeting with the stakeholders to have a heated discussion" at bounding box center [756, 295] width 515 height 34
click at [499, 275] on input "b. Arrange a meeting with the stakeholders to have a heated discussion" at bounding box center [499, 270] width 0 height 11
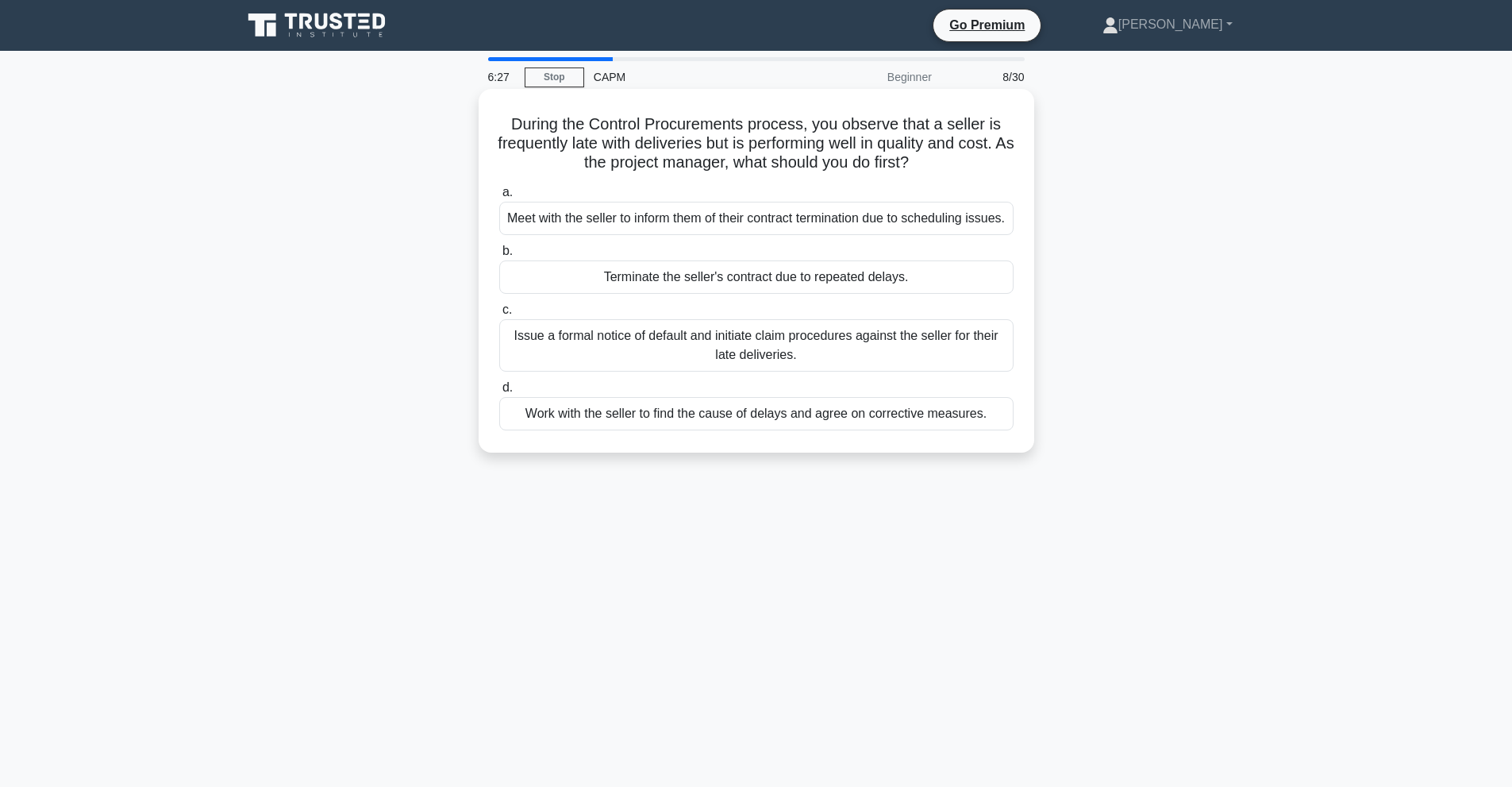
click at [619, 355] on div "Issue a formal notice of default and initiate claim procedures against the sell…" at bounding box center [756, 345] width 515 height 52
click at [499, 316] on input "c. Issue a formal notice of default and initiate claim procedures against the s…" at bounding box center [499, 310] width 0 height 11
